Goal: Task Accomplishment & Management: Use online tool/utility

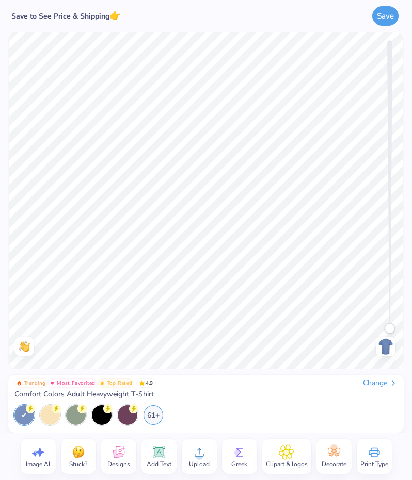
click at [385, 384] on div "Change" at bounding box center [380, 383] width 35 height 9
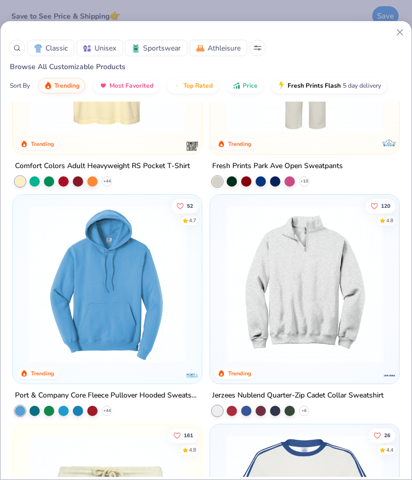
scroll to position [1911, 0]
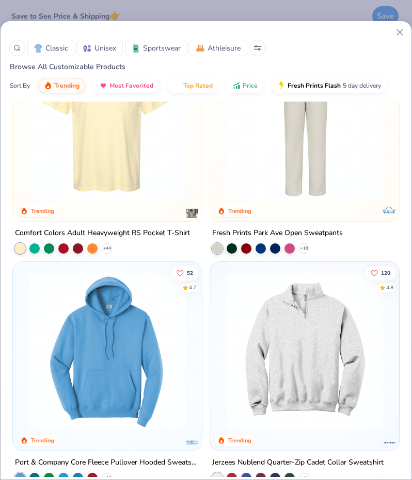
click at [110, 172] on img at bounding box center [107, 122] width 168 height 158
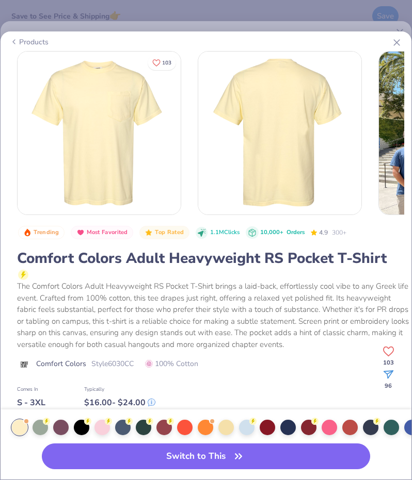
scroll to position [12, 0]
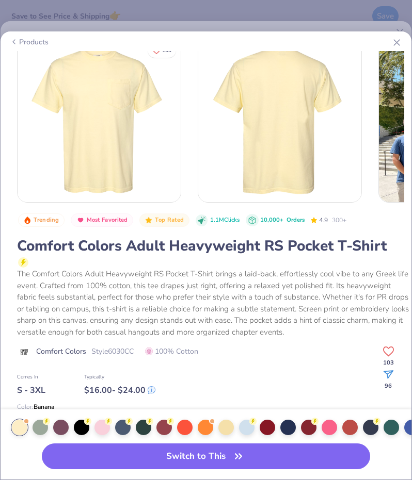
click at [126, 432] on div at bounding box center [122, 427] width 15 height 15
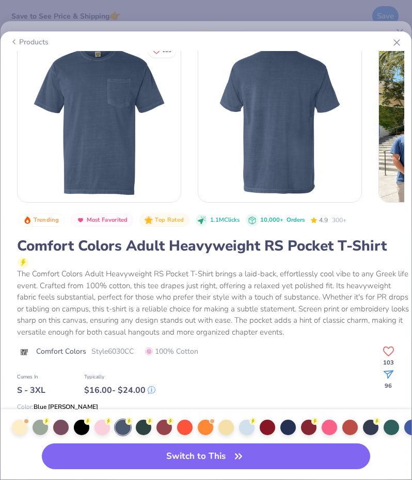
click at [289, 427] on div at bounding box center [287, 427] width 15 height 15
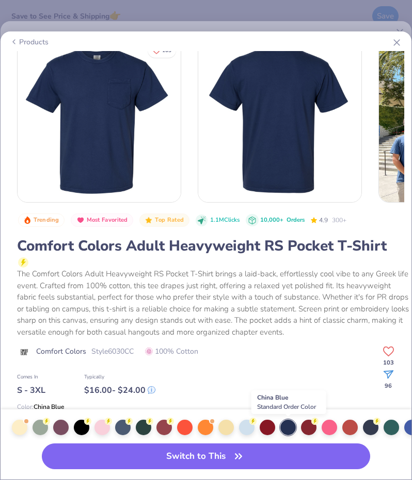
click at [174, 455] on button "Switch to This" at bounding box center [206, 457] width 329 height 26
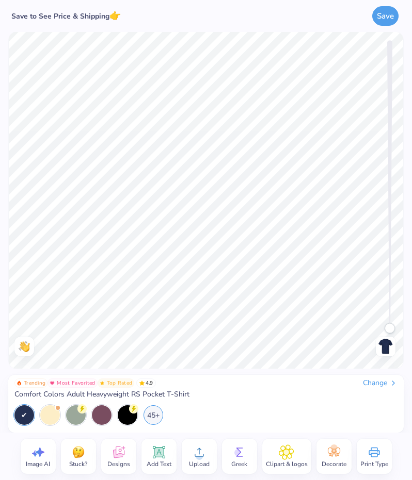
click at [111, 456] on icon at bounding box center [118, 452] width 15 height 15
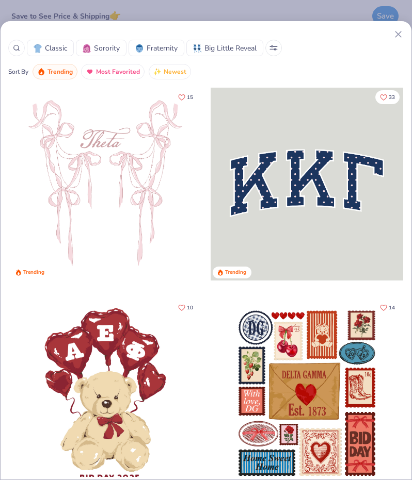
click at [102, 47] on span "Sorority" at bounding box center [107, 48] width 26 height 11
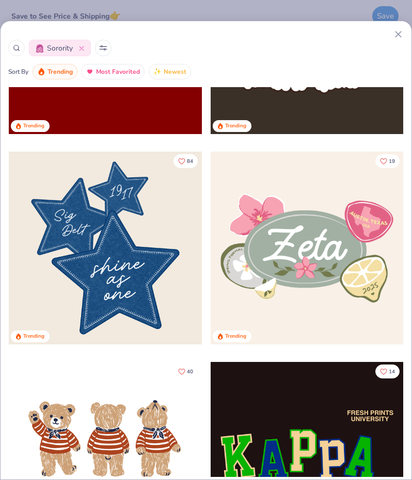
scroll to position [871, 0]
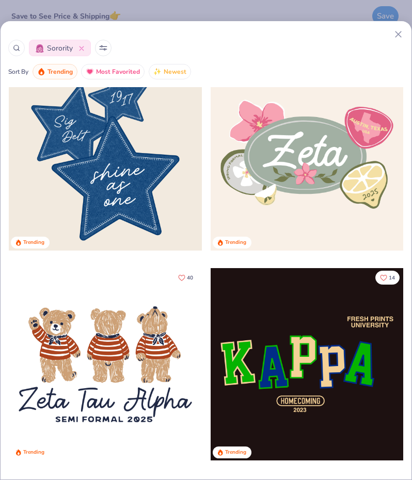
click at [15, 50] on circle at bounding box center [16, 47] width 5 height 5
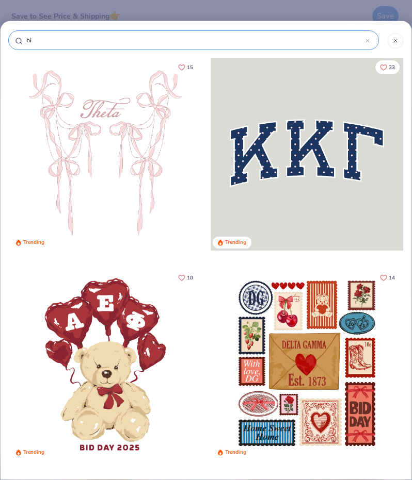
type input "big"
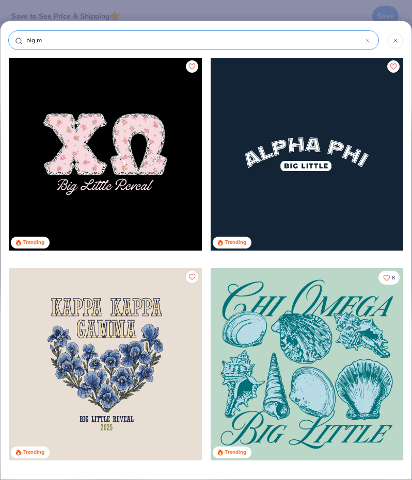
type input "big ma"
type input "big man"
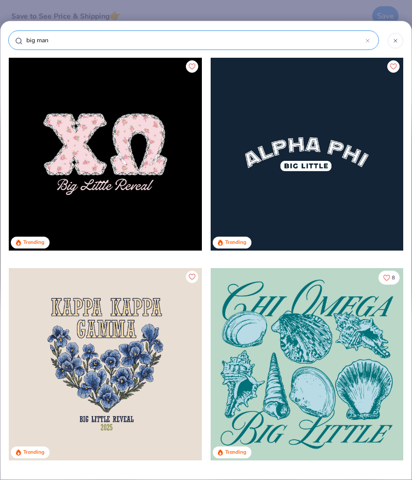
type input "big man"
type input "big man o"
type input "big man on"
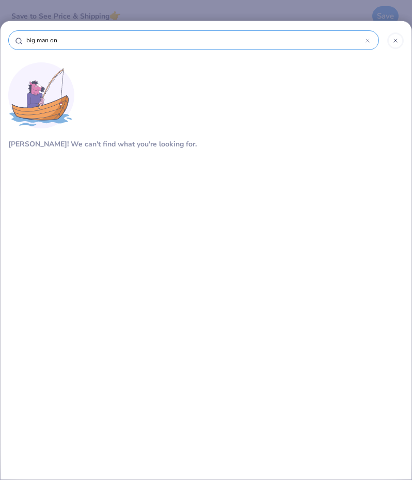
type input "big man on"
click at [393, 40] on icon at bounding box center [395, 41] width 6 height 6
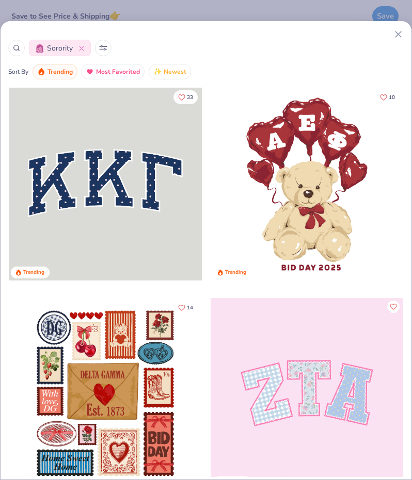
click at [80, 44] on div at bounding box center [80, 48] width 8 height 11
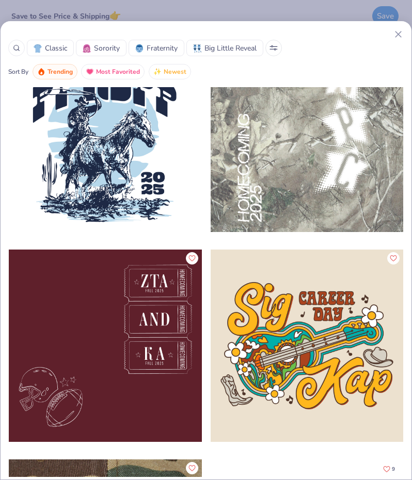
scroll to position [23555, 0]
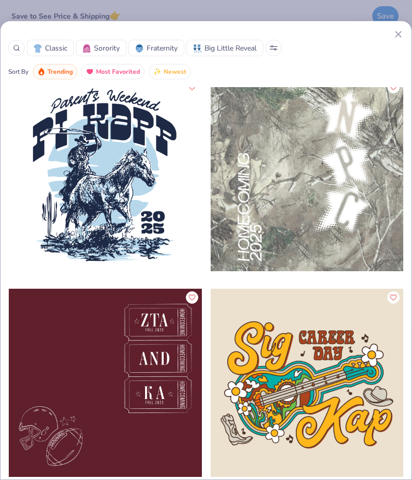
click at [90, 161] on div at bounding box center [105, 174] width 192 height 193
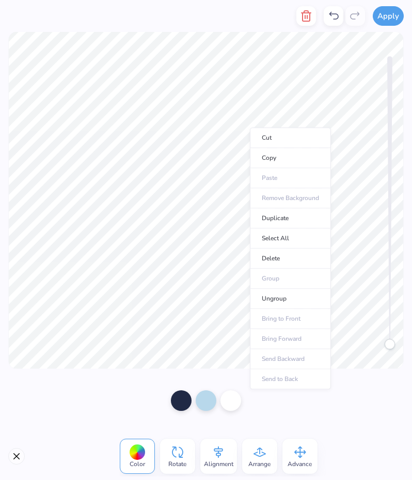
click at [264, 450] on icon at bounding box center [259, 452] width 15 height 15
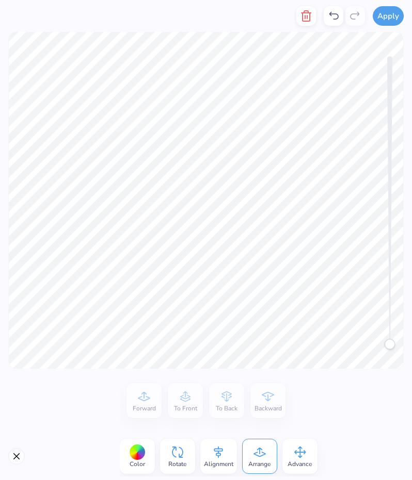
click at [290, 459] on div "Advance" at bounding box center [299, 456] width 35 height 35
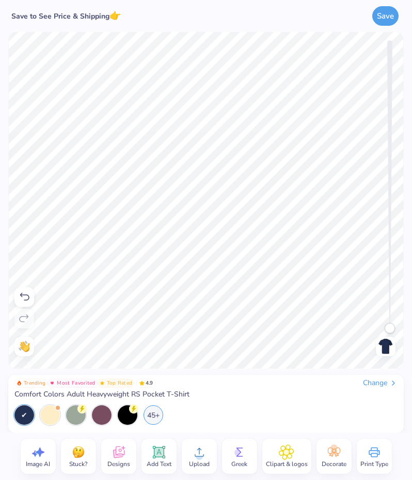
click at [158, 463] on span "Add Text" at bounding box center [159, 464] width 25 height 8
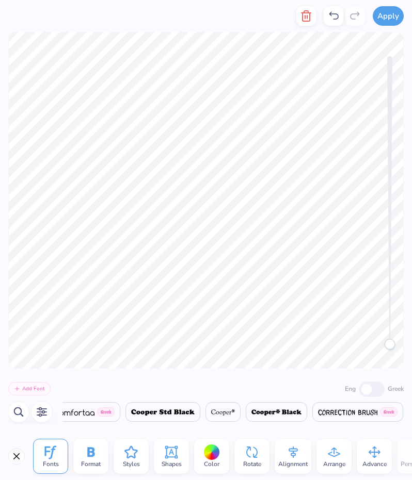
scroll to position [0, 5432]
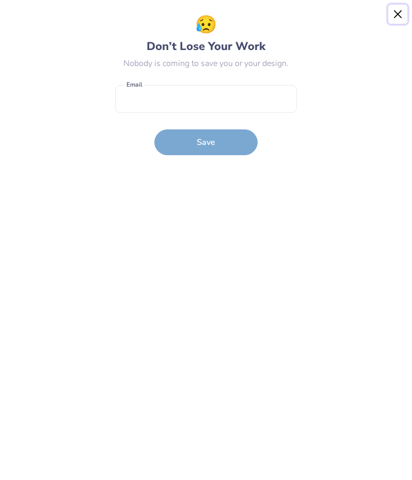
click at [392, 10] on button "Close" at bounding box center [398, 15] width 20 height 20
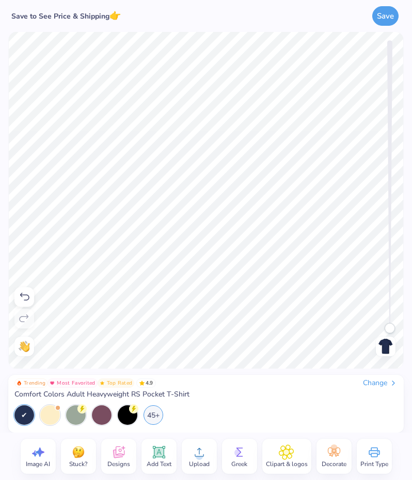
click at [290, 456] on icon at bounding box center [286, 452] width 15 height 15
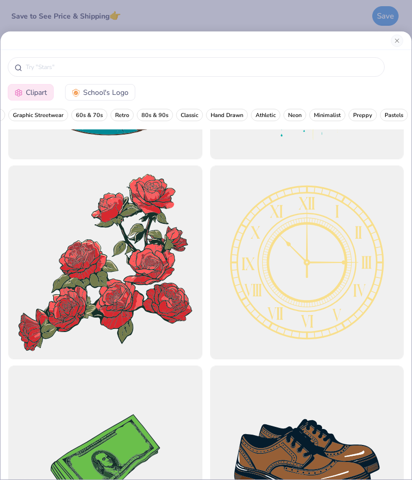
scroll to position [0, 182]
click at [252, 114] on span "Athletic" at bounding box center [259, 115] width 20 height 8
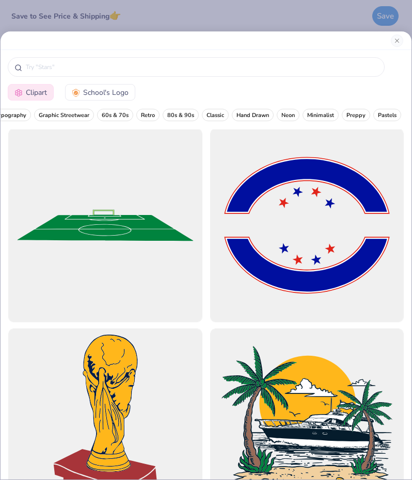
scroll to position [5119, 0]
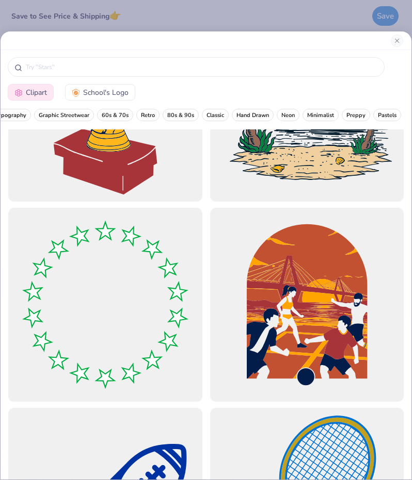
click at [67, 64] on input "text" at bounding box center [201, 67] width 353 height 10
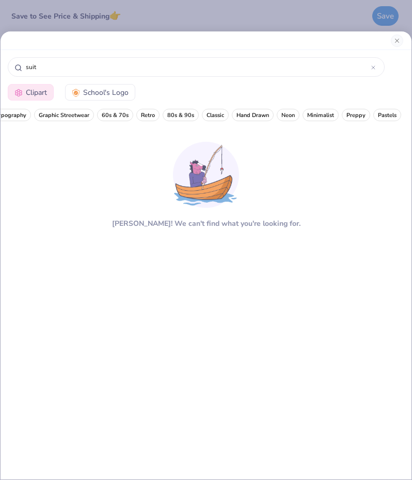
type input "suit"
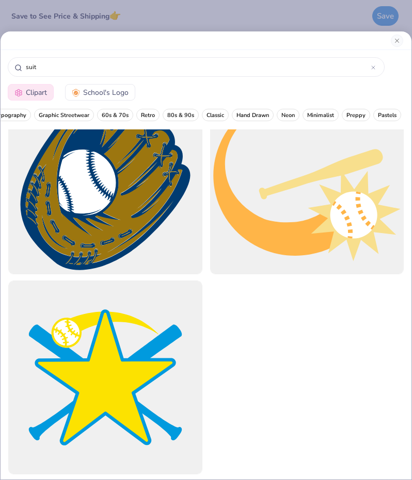
scroll to position [0, 182]
click at [350, 114] on span "Preppy" at bounding box center [355, 115] width 19 height 8
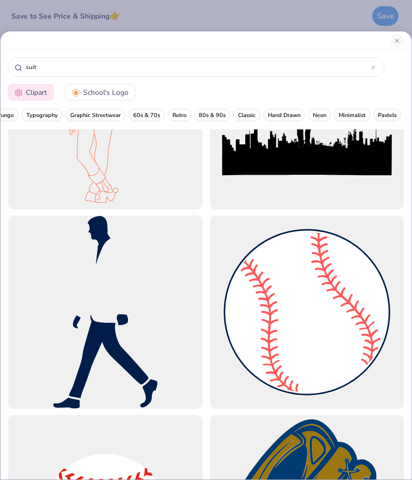
scroll to position [0, 0]
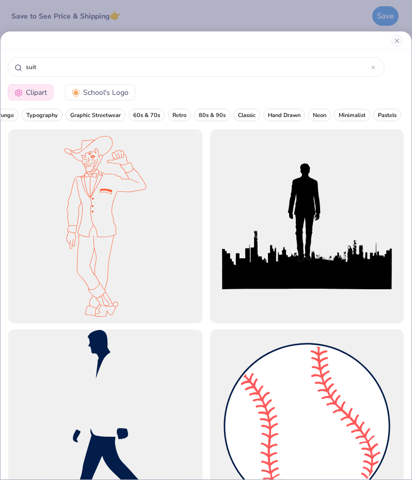
click at [95, 405] on div at bounding box center [105, 427] width 194 height 194
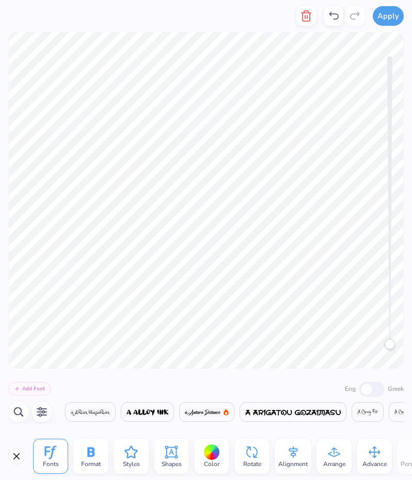
scroll to position [0, 4876]
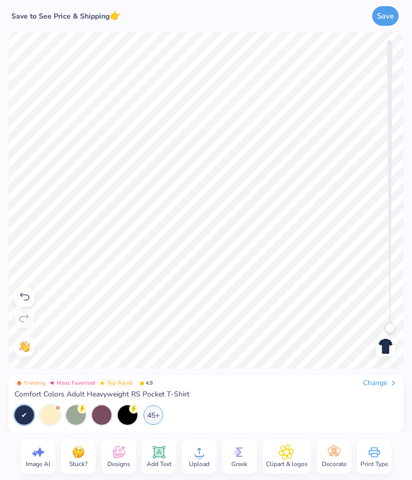
click at [291, 461] on span "Clipart & logos" at bounding box center [287, 464] width 42 height 8
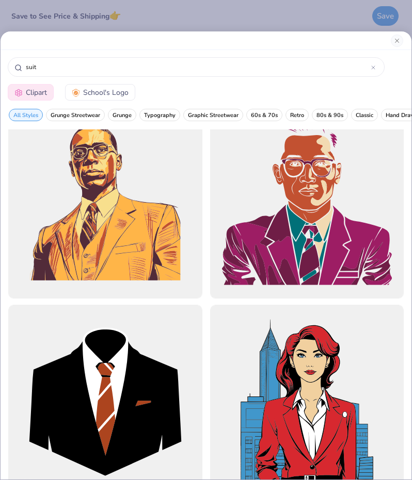
scroll to position [631, 0]
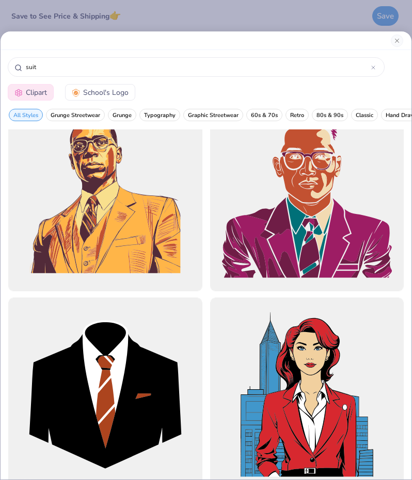
click at [87, 393] on div at bounding box center [105, 395] width 194 height 194
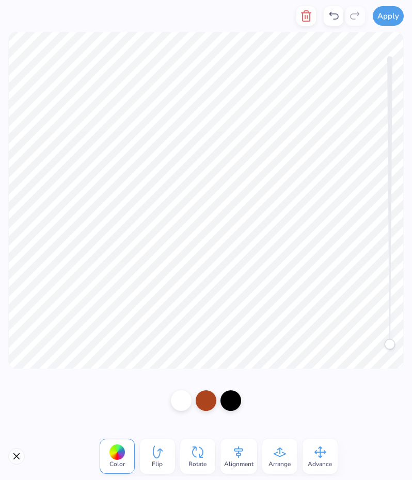
click at [229, 402] on div at bounding box center [230, 401] width 21 height 21
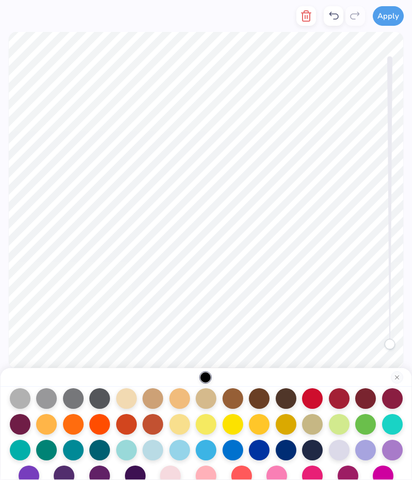
scroll to position [115, 0]
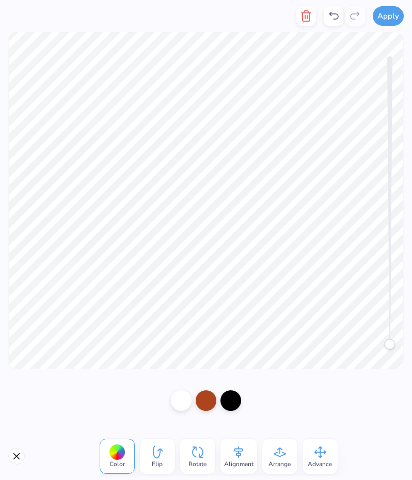
click at [202, 393] on div at bounding box center [206, 401] width 21 height 21
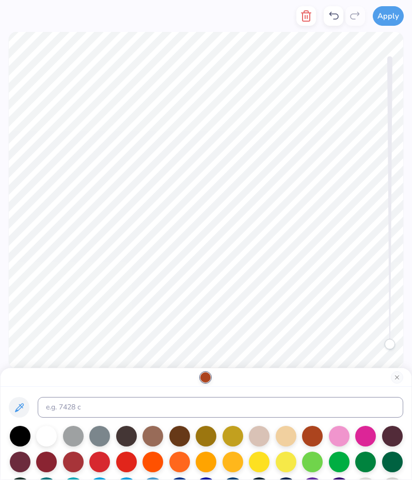
click at [334, 438] on div at bounding box center [339, 436] width 21 height 21
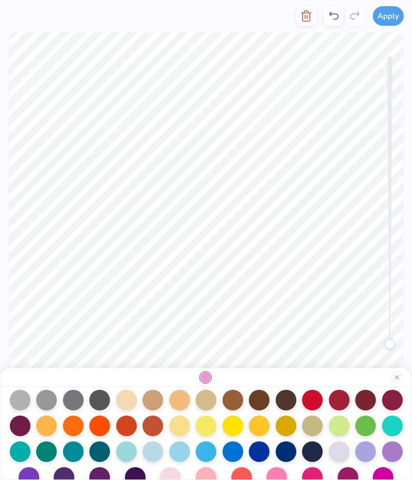
scroll to position [132, 0]
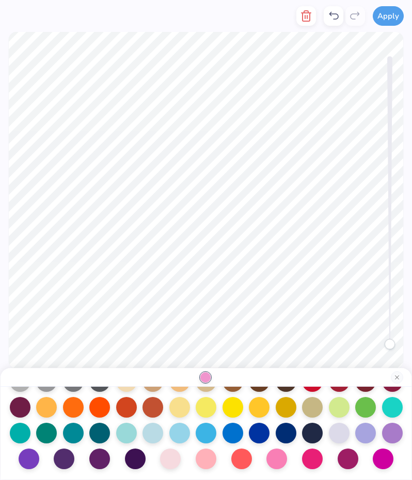
click at [176, 458] on div at bounding box center [170, 459] width 21 height 21
click at [199, 459] on div at bounding box center [206, 459] width 21 height 21
click at [270, 458] on div at bounding box center [276, 459] width 21 height 21
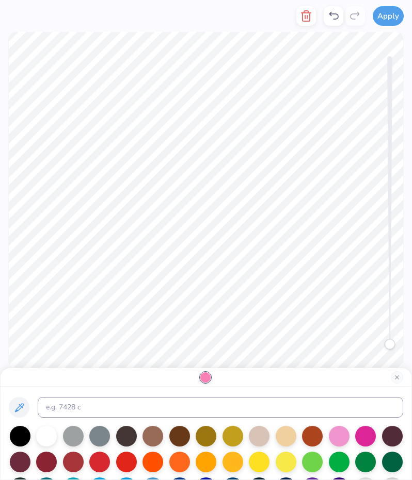
click at [330, 436] on div at bounding box center [339, 436] width 21 height 21
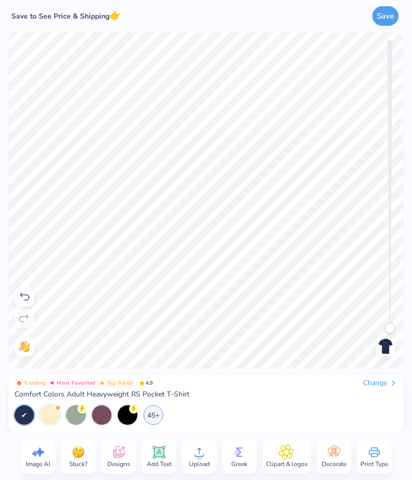
click at [153, 413] on div "45+" at bounding box center [153, 416] width 20 height 20
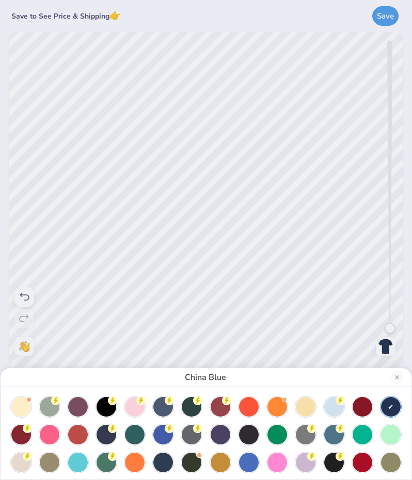
click at [158, 410] on div at bounding box center [163, 407] width 20 height 20
click at [79, 298] on div "Blue [PERSON_NAME]" at bounding box center [206, 240] width 412 height 480
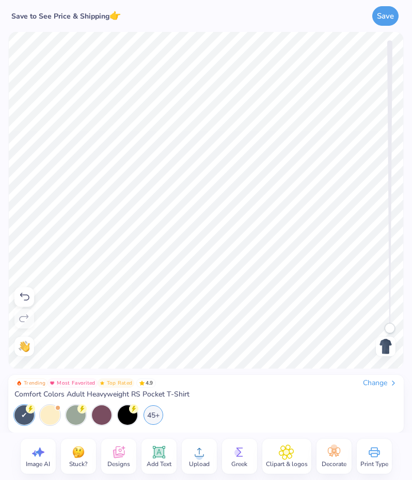
click at [112, 450] on icon at bounding box center [118, 452] width 15 height 15
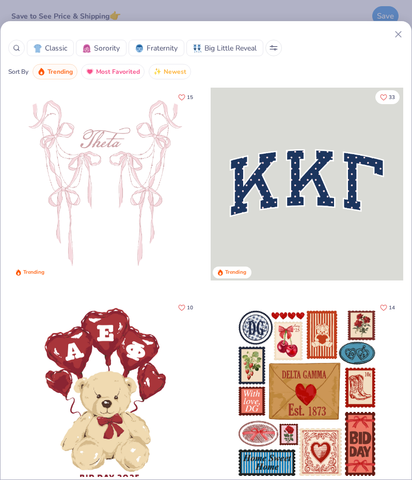
click at [398, 35] on line at bounding box center [398, 34] width 6 height 6
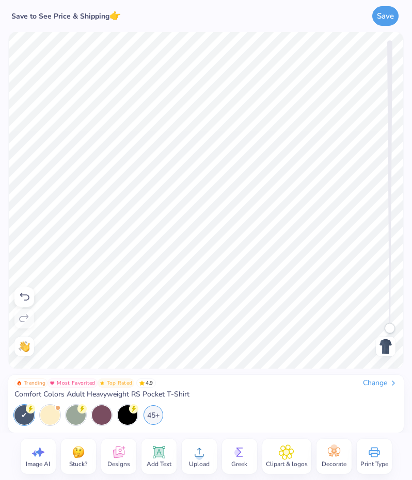
click at [42, 464] on span "Image AI" at bounding box center [38, 464] width 24 height 8
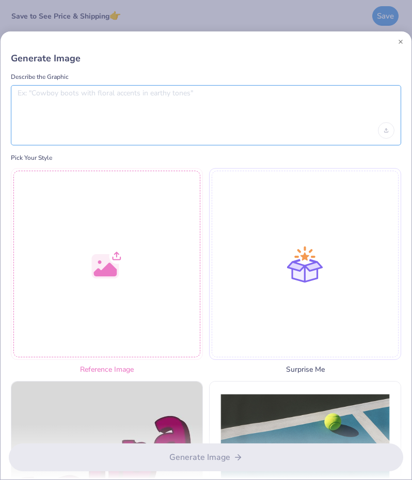
click at [55, 95] on textarea at bounding box center [206, 102] width 377 height 26
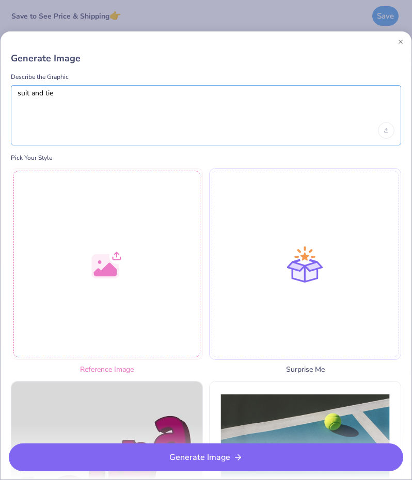
scroll to position [39, 0]
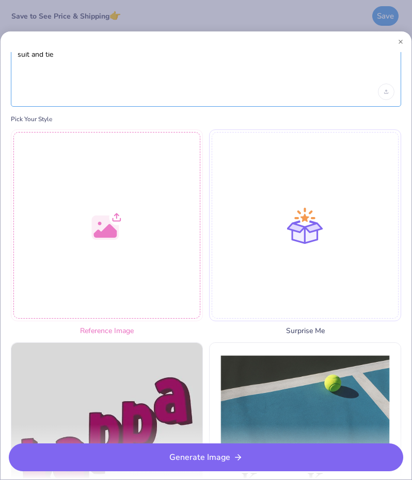
type textarea "suit and tie"
click at [150, 450] on button "Generate Image" at bounding box center [206, 458] width 394 height 28
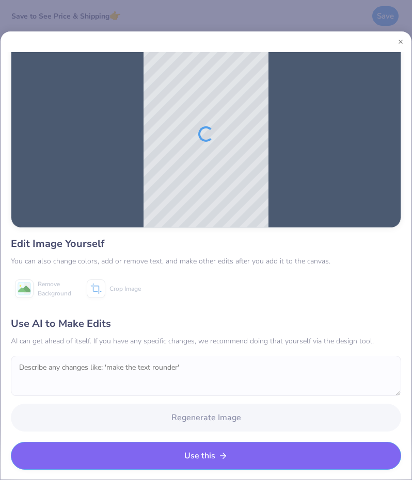
scroll to position [8, 0]
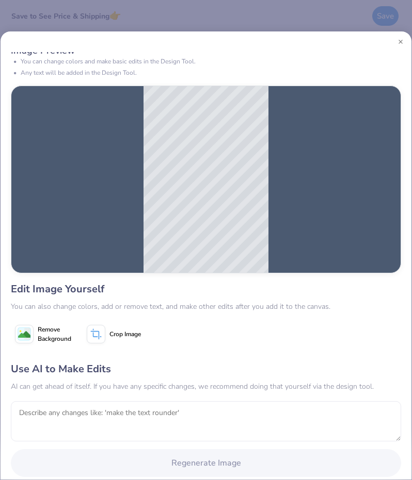
scroll to position [53, 0]
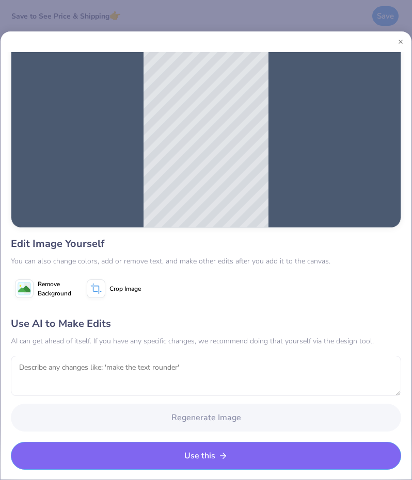
click at [118, 445] on button "Use this" at bounding box center [206, 456] width 390 height 28
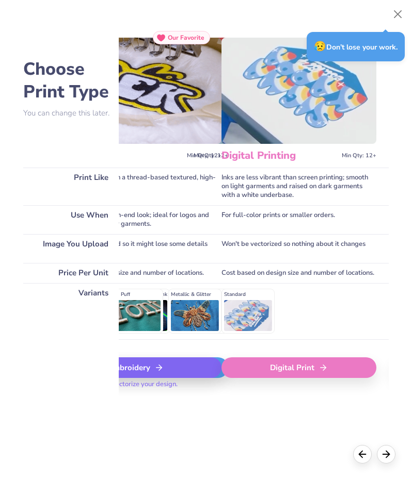
scroll to position [0, 254]
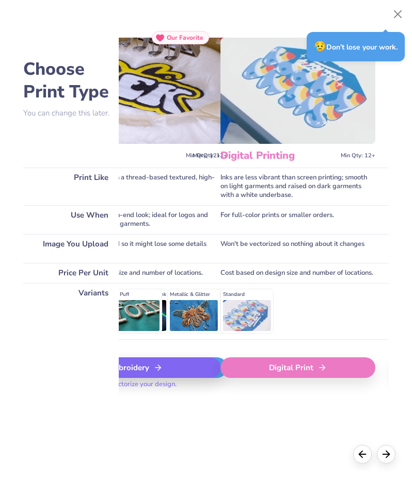
click at [278, 378] on div "Digital Print" at bounding box center [297, 368] width 155 height 21
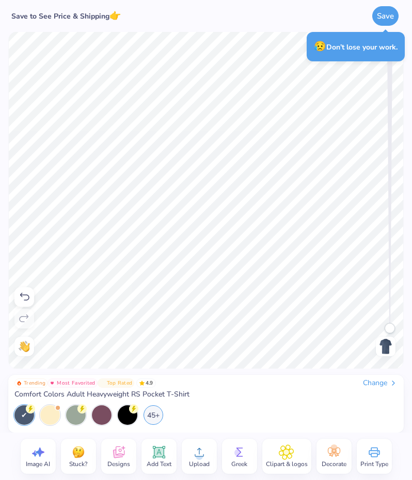
click at [387, 350] on img at bounding box center [385, 346] width 17 height 17
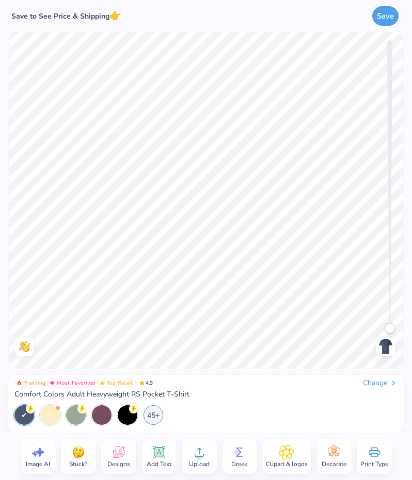
click at [297, 457] on div "Clipart & logos" at bounding box center [286, 456] width 49 height 35
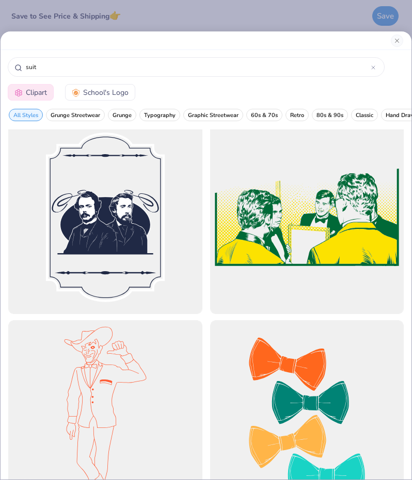
scroll to position [209, 0]
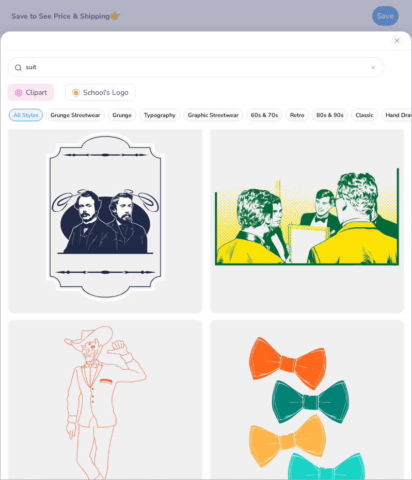
drag, startPoint x: 46, startPoint y: 68, endPoint x: -10, endPoint y: 71, distance: 56.8
click at [0, 71] on html "Save to See Price & Shipping 👉 Save Image AI Stuck? Designs Add Text Upload Gre…" at bounding box center [206, 240] width 412 height 480
type input "c"
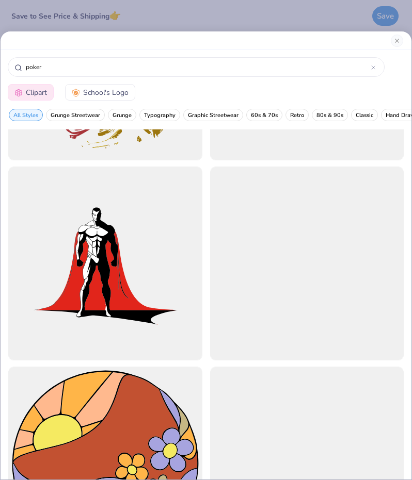
scroll to position [3135, 0]
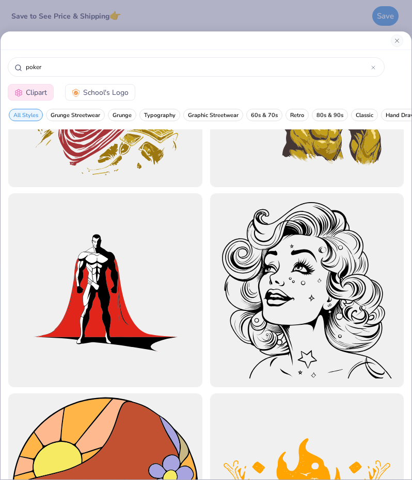
click at [56, 64] on input "poker" at bounding box center [198, 67] width 346 height 10
drag, startPoint x: 56, startPoint y: 64, endPoint x: -4, endPoint y: 62, distance: 59.9
click at [0, 62] on html "Save to See Price & Shipping 👉 Save Image AI Stuck? Designs Add Text Upload Gre…" at bounding box center [206, 240] width 412 height 480
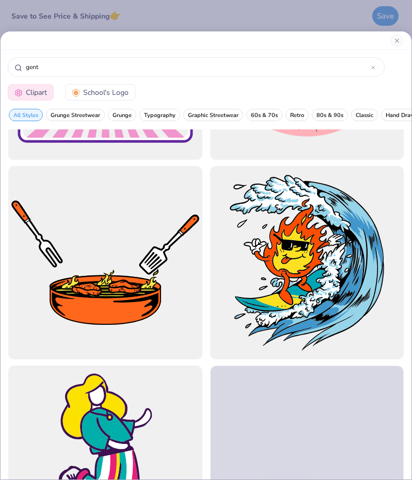
scroll to position [10709, 0]
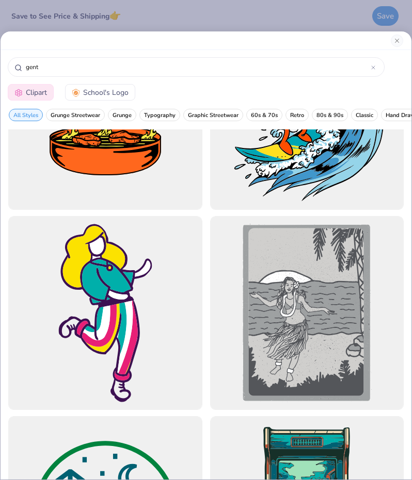
drag, startPoint x: 55, startPoint y: 68, endPoint x: -15, endPoint y: 59, distance: 70.7
click at [0, 59] on html "Save to See Price & Shipping 👉 Save Image AI Stuck? Designs Add Text Upload Gre…" at bounding box center [206, 240] width 412 height 480
type input "black tie"
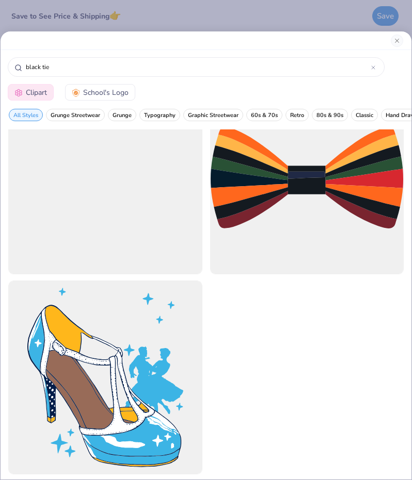
scroll to position [0, 0]
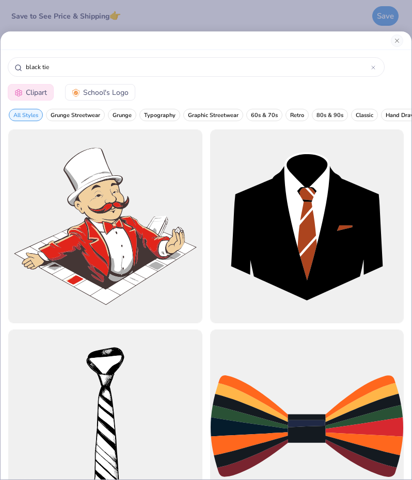
click at [290, 112] on span "Retro" at bounding box center [297, 115] width 14 height 8
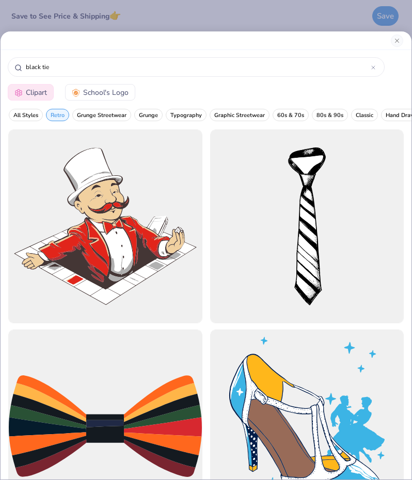
scroll to position [48, 0]
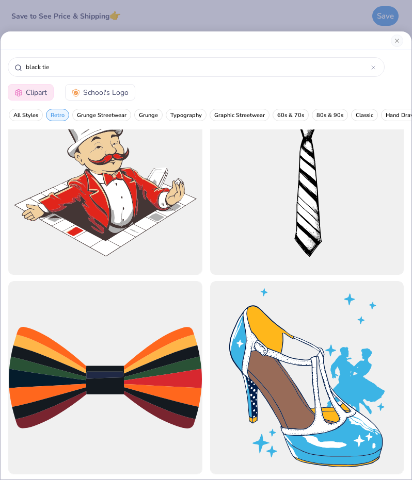
click at [371, 68] on icon at bounding box center [373, 68] width 4 height 4
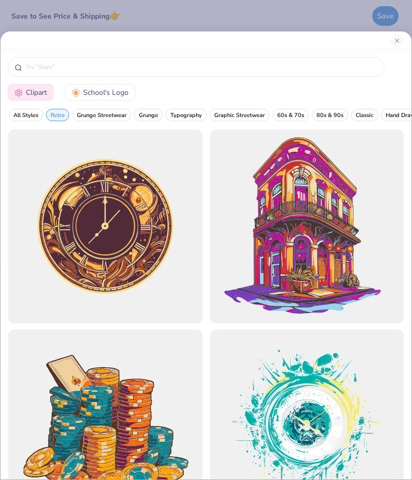
click at [295, 117] on span "60s & 70s" at bounding box center [290, 115] width 27 height 8
click at [93, 113] on span "60s & 70s" at bounding box center [90, 115] width 27 height 8
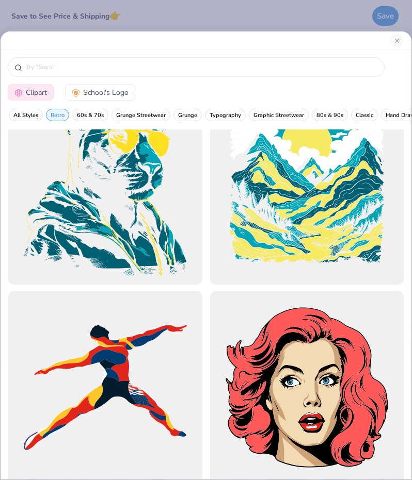
scroll to position [8835, 0]
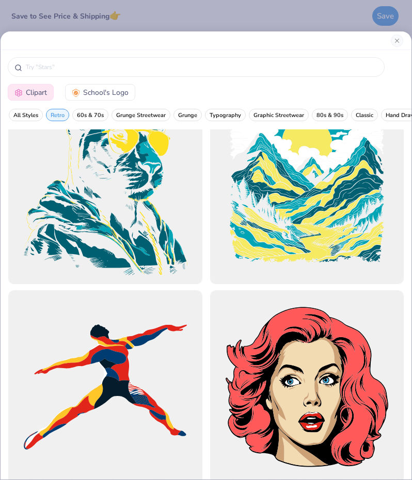
click at [72, 70] on input "text" at bounding box center [201, 67] width 353 height 10
click at [348, 110] on button "Preppy" at bounding box center [356, 115] width 28 height 12
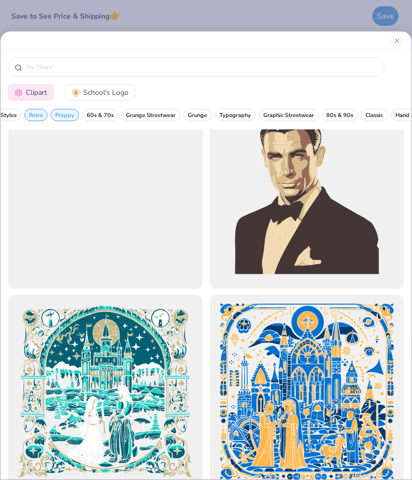
scroll to position [3163, 0]
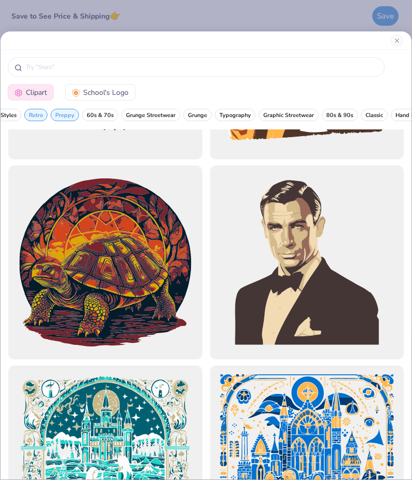
click at [276, 240] on div at bounding box center [307, 263] width 194 height 194
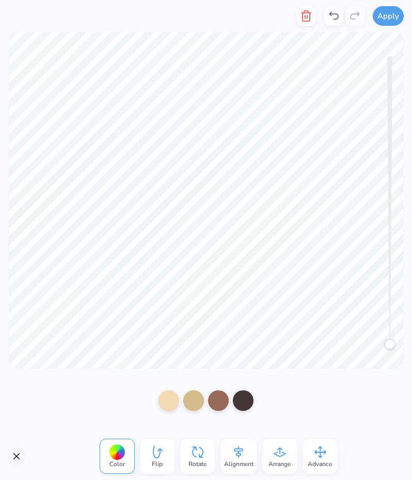
click at [175, 397] on div at bounding box center [168, 401] width 21 height 21
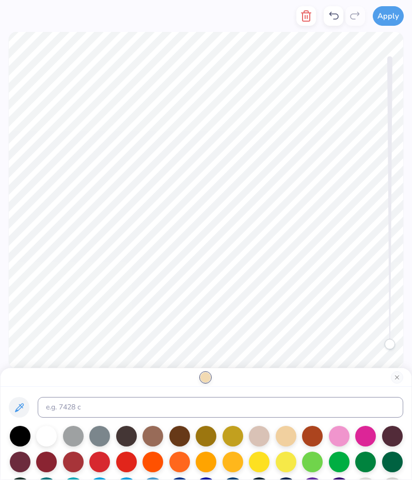
click at [76, 312] on body "Apply Color Flip Rotate Alignment Arrange Advance Trending Most Favorited Top R…" at bounding box center [206, 240] width 412 height 480
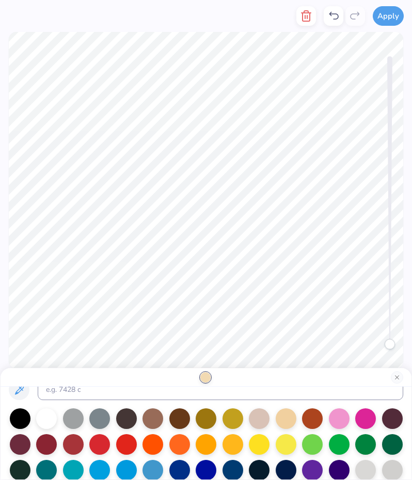
scroll to position [132, 0]
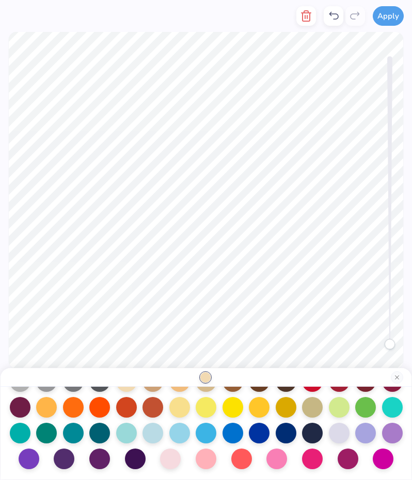
click at [164, 464] on div at bounding box center [170, 459] width 21 height 21
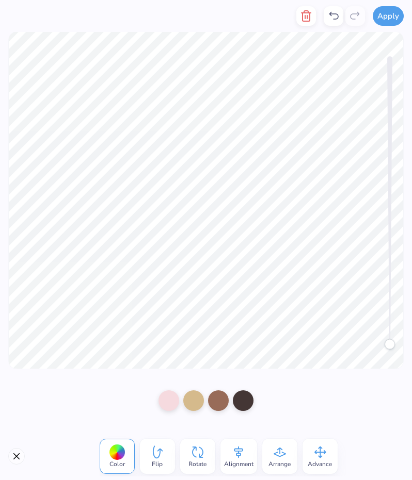
click at [186, 406] on div at bounding box center [193, 401] width 21 height 21
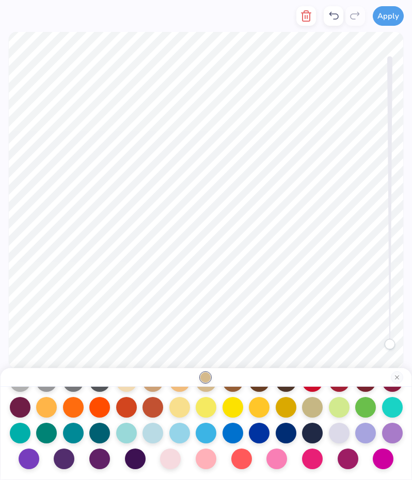
click at [198, 456] on div at bounding box center [206, 459] width 21 height 21
click at [269, 453] on div at bounding box center [276, 459] width 21 height 21
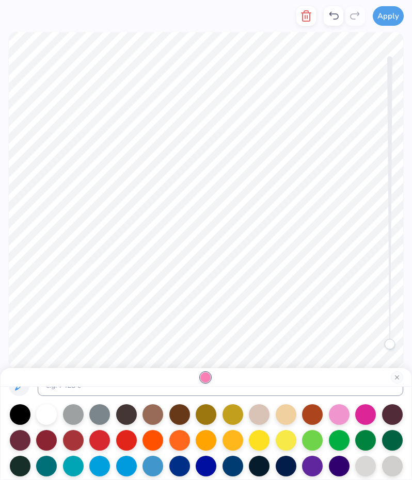
scroll to position [15, 0]
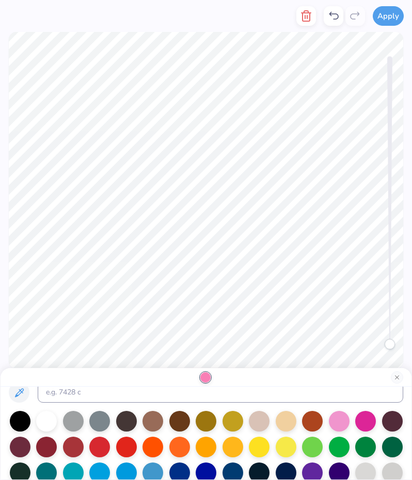
click at [329, 418] on div at bounding box center [339, 421] width 21 height 21
click at [251, 424] on div at bounding box center [259, 421] width 21 height 21
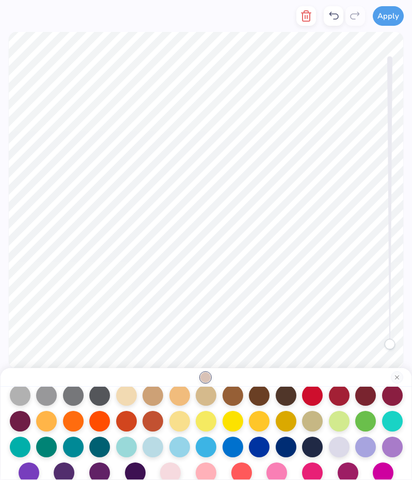
scroll to position [127, 0]
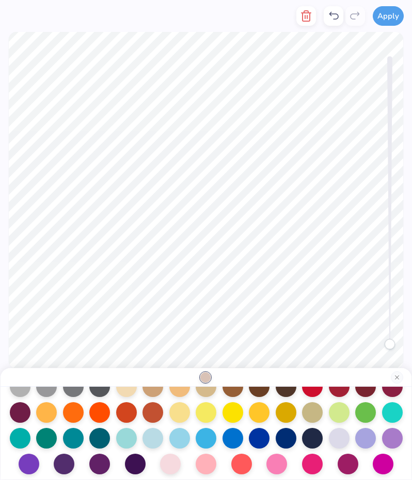
click at [336, 435] on div at bounding box center [339, 438] width 21 height 21
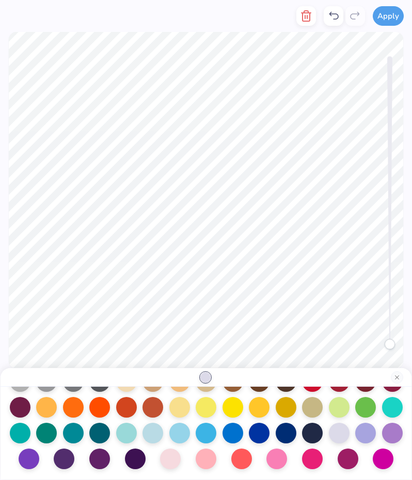
click at [304, 412] on div at bounding box center [312, 407] width 21 height 21
click at [335, 437] on div at bounding box center [339, 433] width 21 height 21
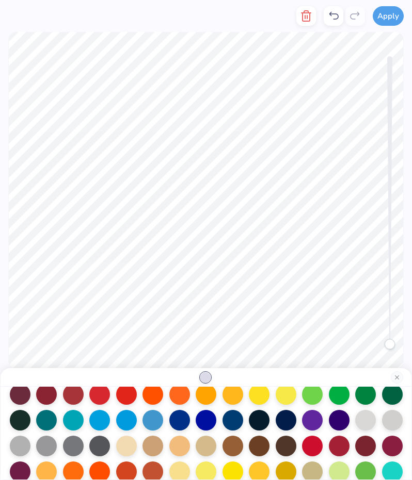
scroll to position [33, 0]
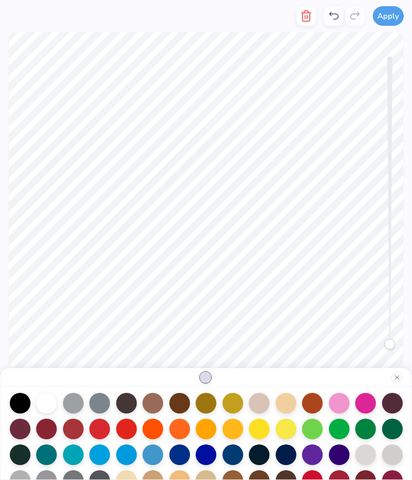
click at [260, 408] on div at bounding box center [259, 403] width 21 height 21
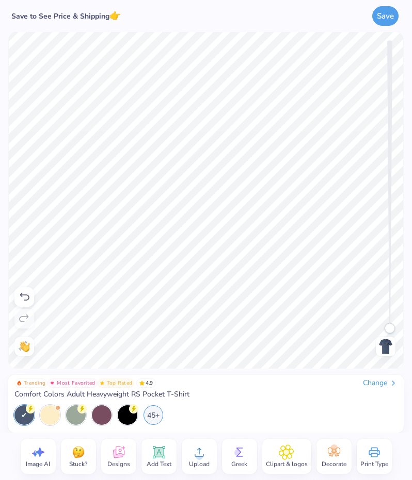
click at [138, 449] on div "Image AI Stuck? Designs Add Text Upload Greek Clipart & logos Decorate Print Ty…" at bounding box center [206, 456] width 371 height 35
click at [69, 414] on div at bounding box center [76, 416] width 20 height 20
click at [22, 301] on icon at bounding box center [24, 297] width 12 height 12
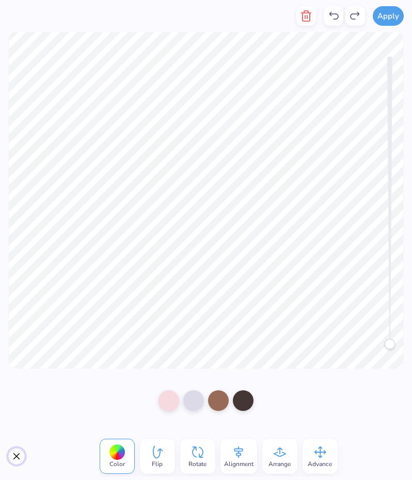
click at [13, 456] on button "Close" at bounding box center [16, 456] width 17 height 17
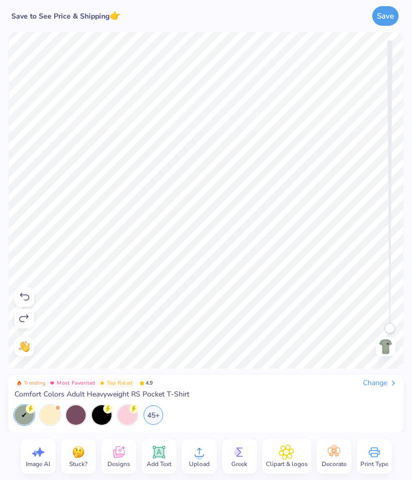
click at [146, 412] on div "45+" at bounding box center [153, 416] width 20 height 20
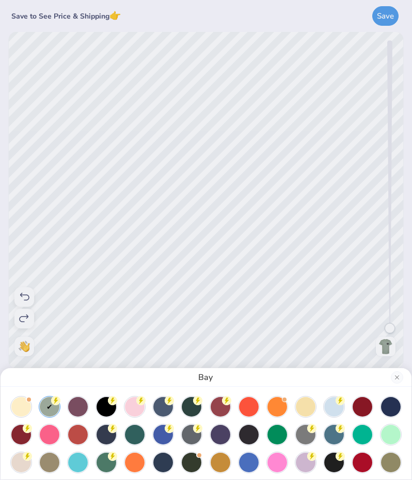
click at [158, 405] on div at bounding box center [163, 407] width 20 height 20
click at [79, 275] on div "Blue [PERSON_NAME]" at bounding box center [206, 240] width 412 height 480
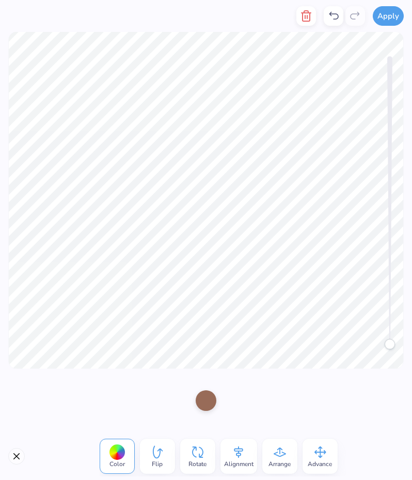
click at [207, 399] on div at bounding box center [206, 401] width 21 height 21
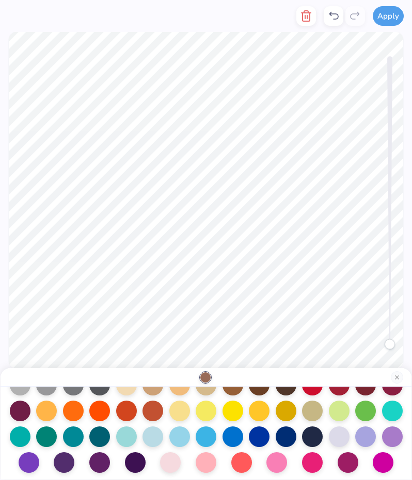
scroll to position [132, 0]
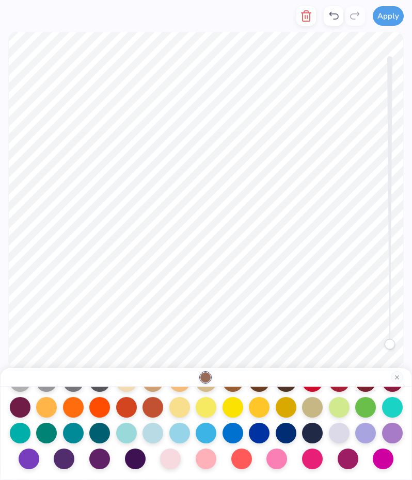
click at [340, 462] on div at bounding box center [347, 459] width 21 height 21
click at [271, 458] on div at bounding box center [276, 459] width 21 height 21
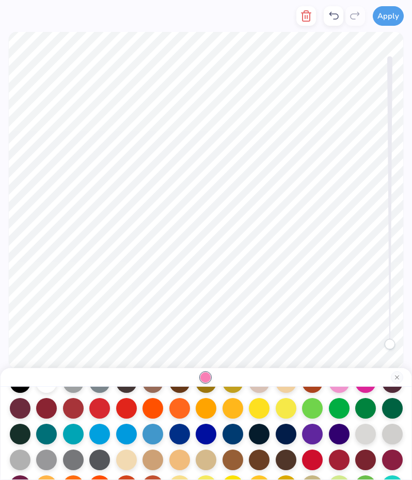
scroll to position [54, 0]
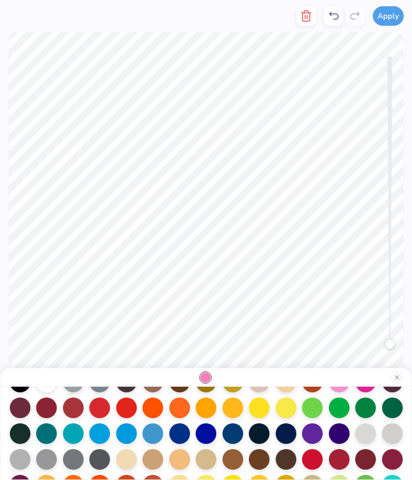
click at [18, 459] on div at bounding box center [20, 459] width 21 height 21
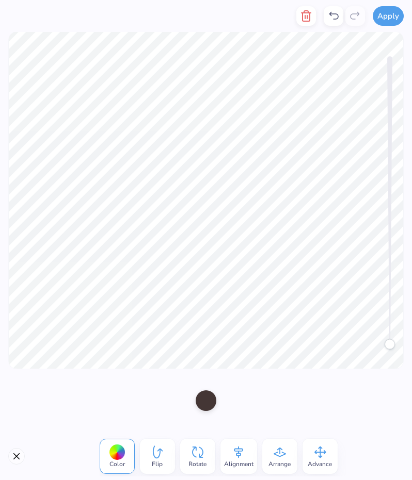
click at [202, 396] on div at bounding box center [206, 401] width 21 height 21
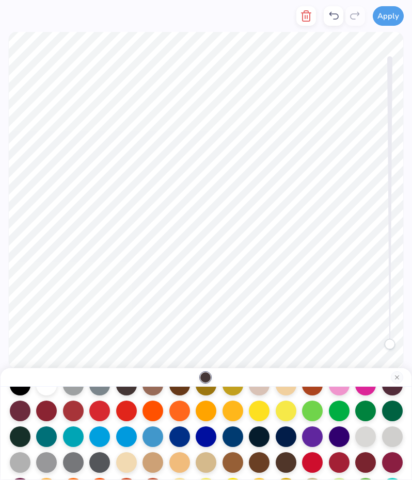
scroll to position [62, 0]
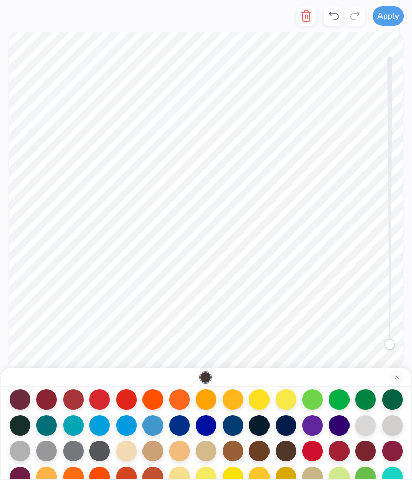
click at [14, 397] on div at bounding box center [20, 400] width 21 height 21
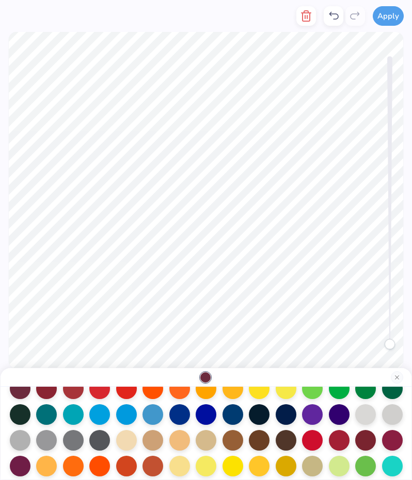
click at [19, 468] on div at bounding box center [20, 466] width 21 height 21
click at [356, 441] on div at bounding box center [365, 440] width 21 height 21
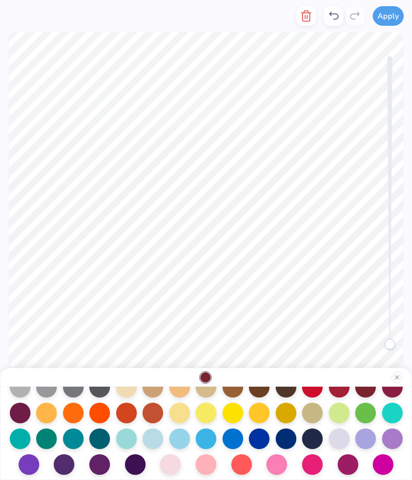
scroll to position [132, 0]
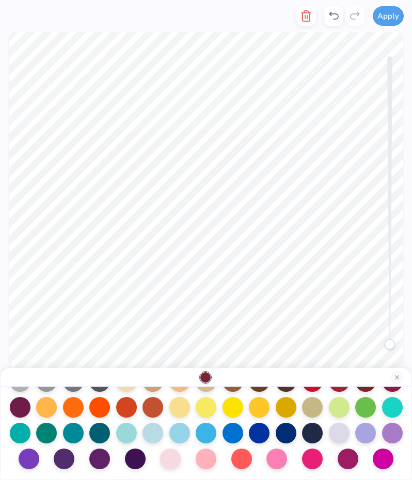
click at [58, 455] on div at bounding box center [64, 459] width 21 height 21
click at [128, 460] on div at bounding box center [135, 459] width 21 height 21
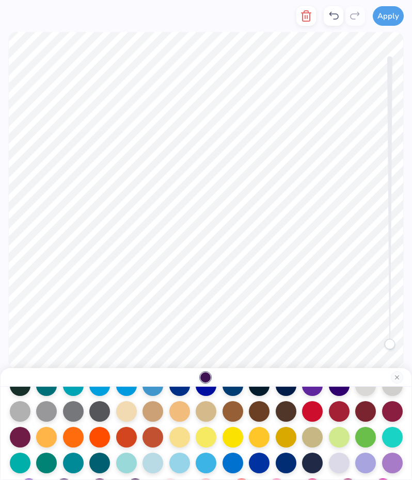
scroll to position [77, 0]
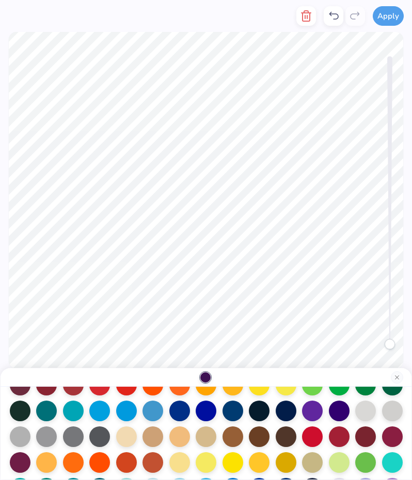
click at [358, 437] on div at bounding box center [365, 437] width 21 height 21
click at [387, 435] on div at bounding box center [392, 437] width 21 height 21
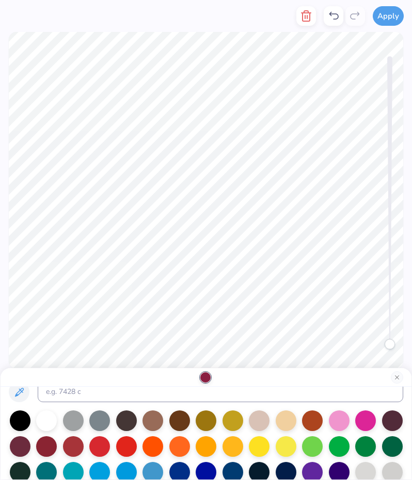
scroll to position [9, 0]
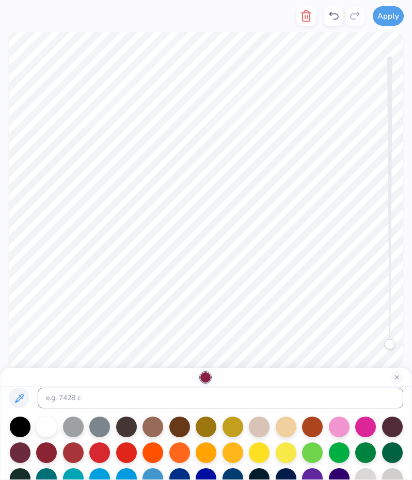
click at [44, 451] on div at bounding box center [46, 453] width 21 height 21
click at [20, 456] on div at bounding box center [20, 453] width 21 height 21
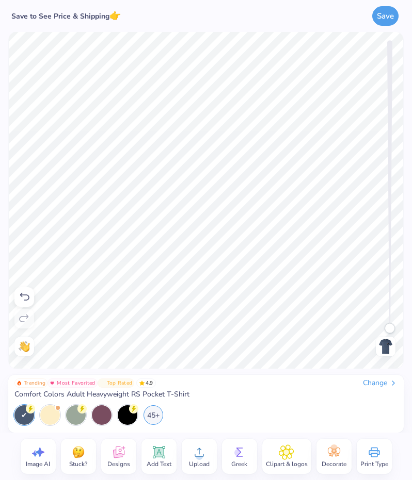
click at [283, 460] on span "Clipart & logos" at bounding box center [287, 464] width 42 height 8
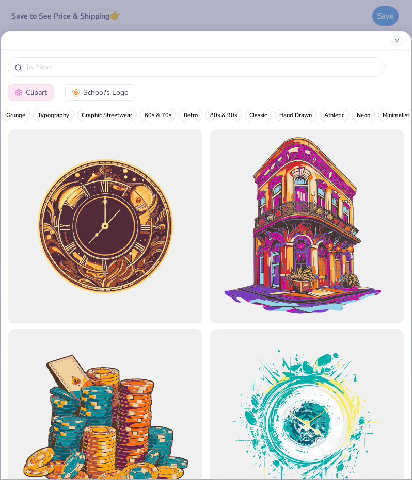
scroll to position [0, 138]
click at [219, 115] on span "Classic" at bounding box center [226, 115] width 18 height 8
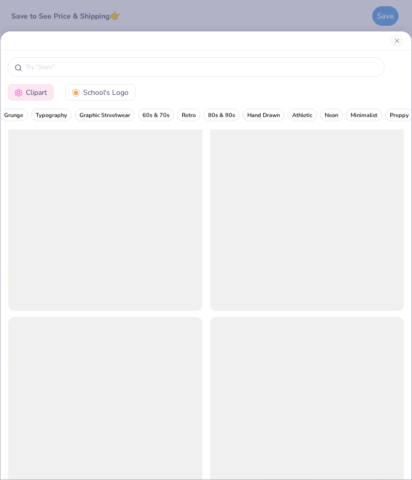
scroll to position [15798, 0]
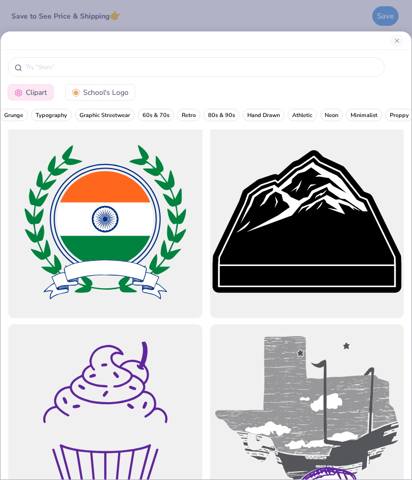
click at [249, 114] on span "Hand Drawn" at bounding box center [263, 115] width 33 height 8
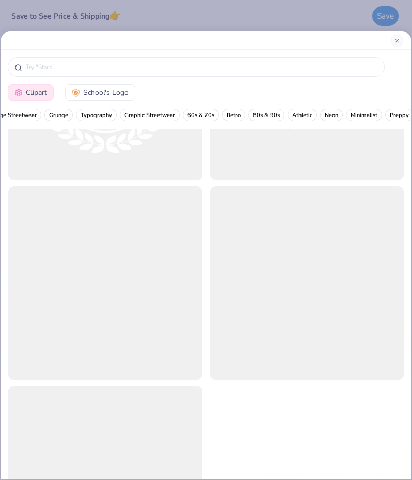
scroll to position [89904, 0]
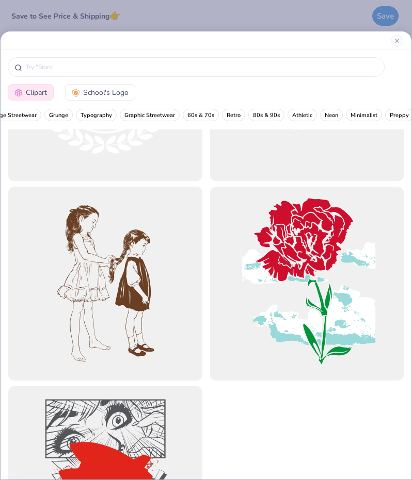
click at [200, 117] on span "60s & 70s" at bounding box center [200, 115] width 27 height 8
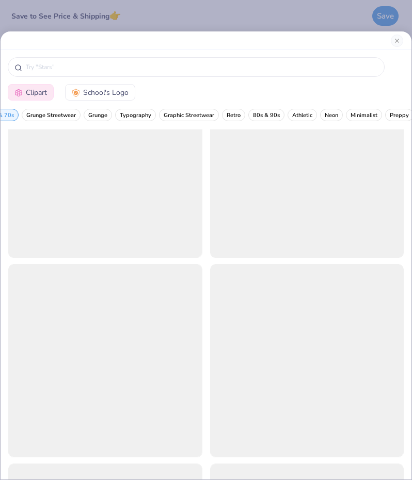
scroll to position [1078, 0]
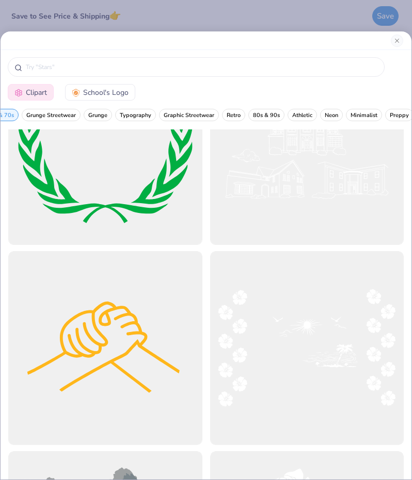
click at [106, 70] on input "text" at bounding box center [201, 67] width 353 height 10
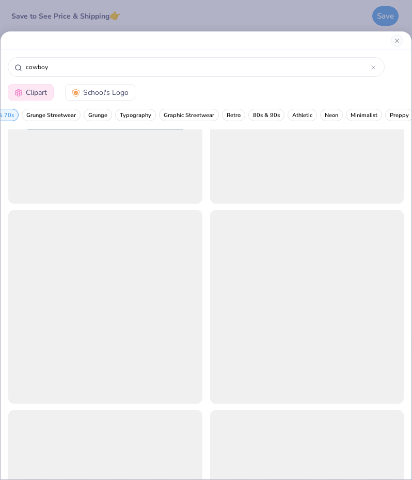
scroll to position [1019, 0]
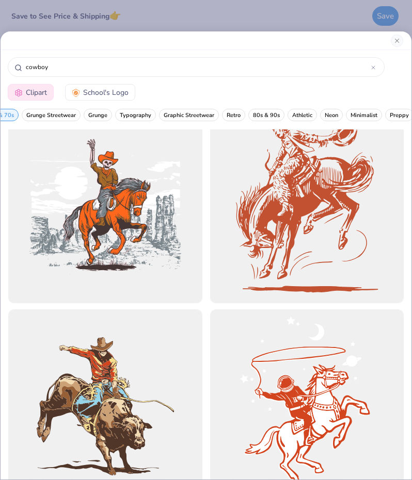
type input "cowboy"
